Goal: Task Accomplishment & Management: Use online tool/utility

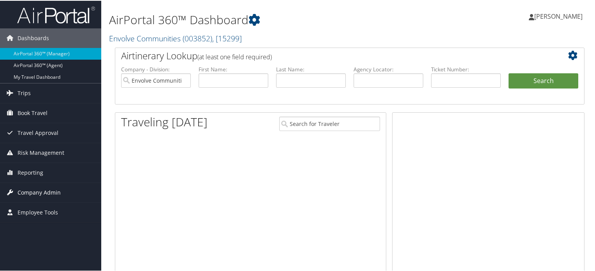
click at [37, 189] on span "Company Admin" at bounding box center [39, 191] width 43 height 19
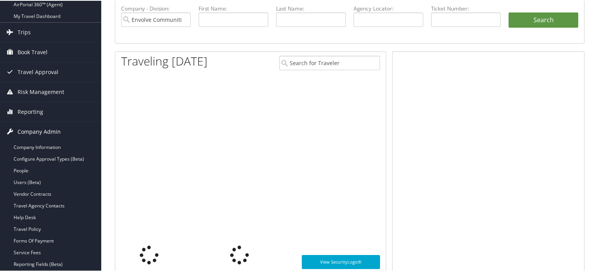
scroll to position [62, 0]
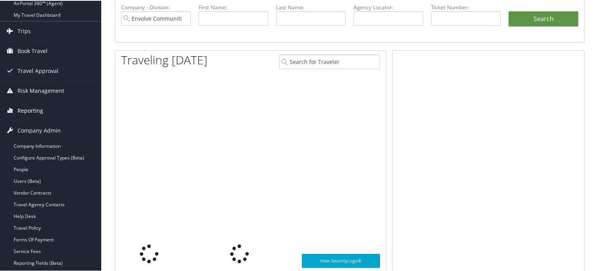
click at [34, 111] on span "Reporting" at bounding box center [31, 109] width 26 height 19
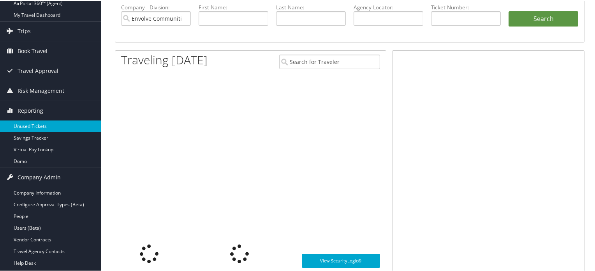
click at [28, 123] on link "Unused Tickets" at bounding box center [50, 126] width 101 height 12
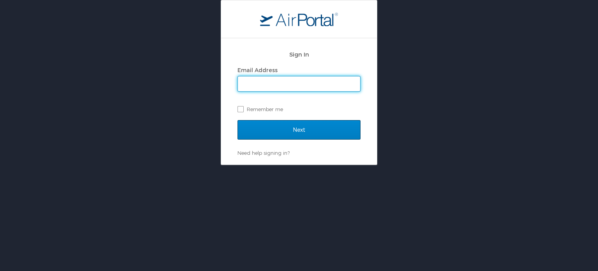
type input "lingmi.hungyo@cbtravel.com"
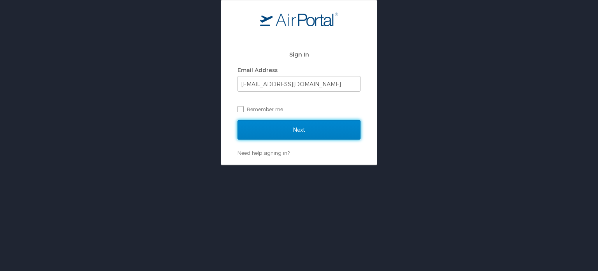
click at [276, 126] on input "Next" at bounding box center [299, 129] width 123 height 19
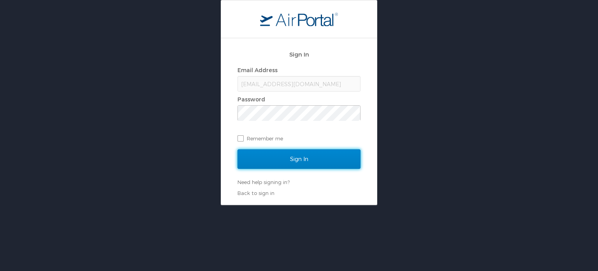
click at [288, 160] on input "Sign In" at bounding box center [299, 158] width 123 height 19
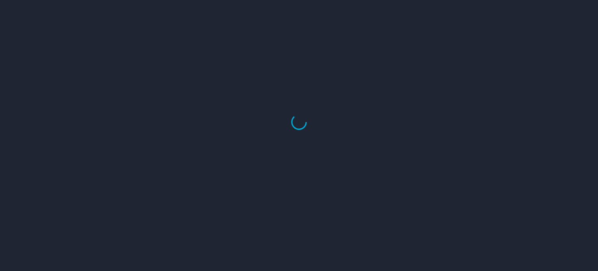
click at [288, 160] on div at bounding box center [299, 122] width 598 height 298
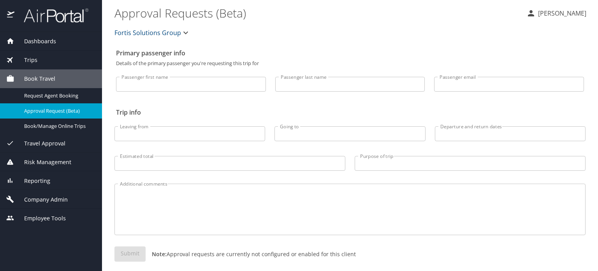
click at [44, 179] on span "Reporting" at bounding box center [32, 180] width 36 height 9
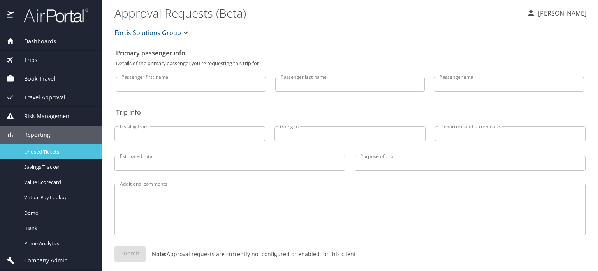
click at [49, 155] on div "Unused Tickets" at bounding box center [51, 151] width 90 height 9
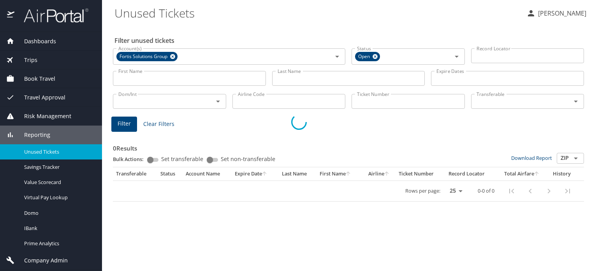
click at [374, 54] on div at bounding box center [299, 122] width 598 height 298
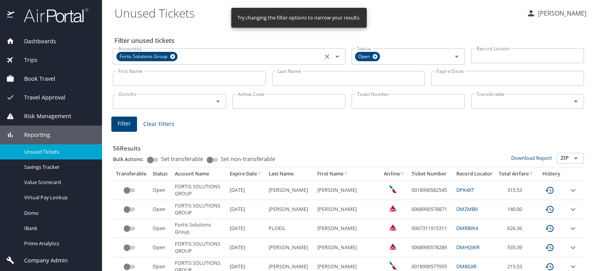
click at [172, 56] on icon at bounding box center [172, 56] width 5 height 5
click at [373, 57] on icon at bounding box center [375, 56] width 5 height 5
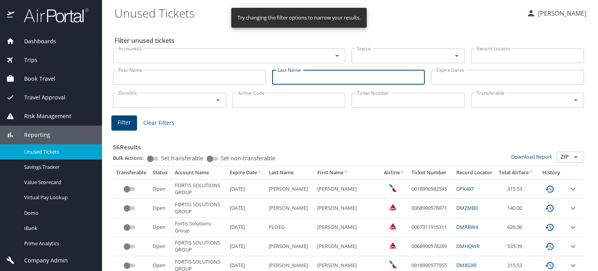
click at [306, 78] on input "Last Name" at bounding box center [348, 77] width 153 height 15
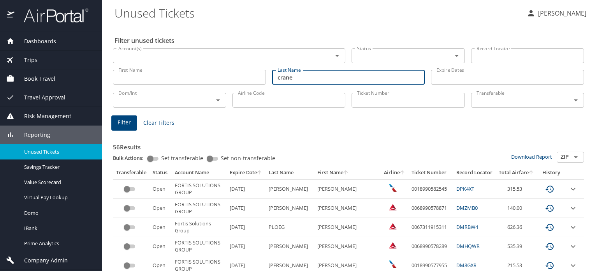
type input "crane"
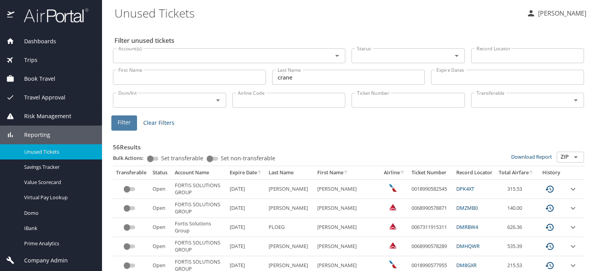
click at [118, 124] on span "Filter" at bounding box center [124, 123] width 13 height 10
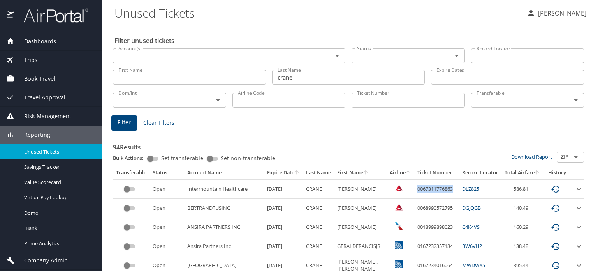
drag, startPoint x: 420, startPoint y: 189, endPoint x: 459, endPoint y: 187, distance: 38.6
click at [459, 187] on td "0067311776863" at bounding box center [436, 188] width 45 height 19
copy td "0067311776863"
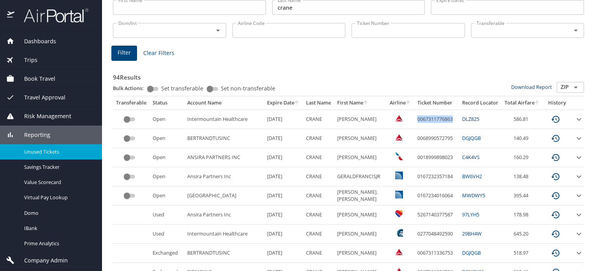
scroll to position [60, 0]
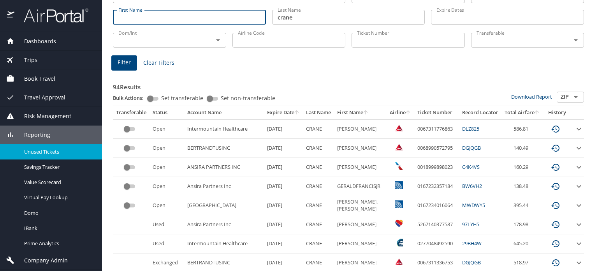
click at [192, 18] on input "First Name" at bounding box center [189, 17] width 153 height 15
type input "[PERSON_NAME]"
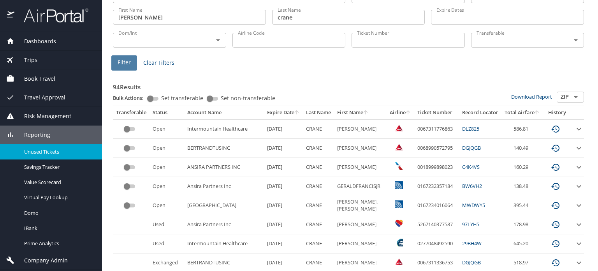
click at [129, 67] on span "Filter" at bounding box center [124, 63] width 13 height 10
